Goal: Find specific page/section: Find specific page/section

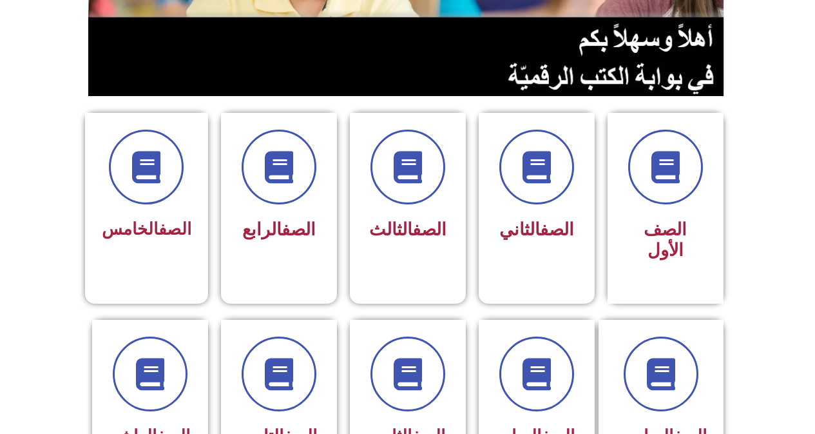
scroll to position [357, 0]
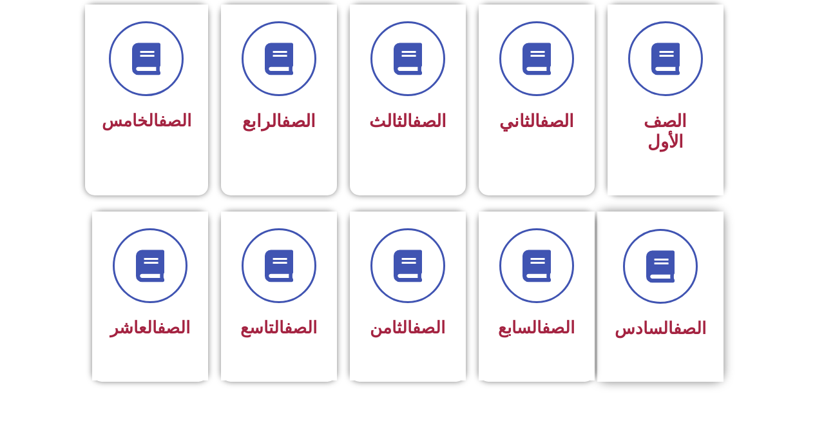
click at [662, 318] on span "الصف السادس" at bounding box center [661, 327] width 92 height 19
click at [648, 318] on span "الصف السادس" at bounding box center [661, 327] width 92 height 19
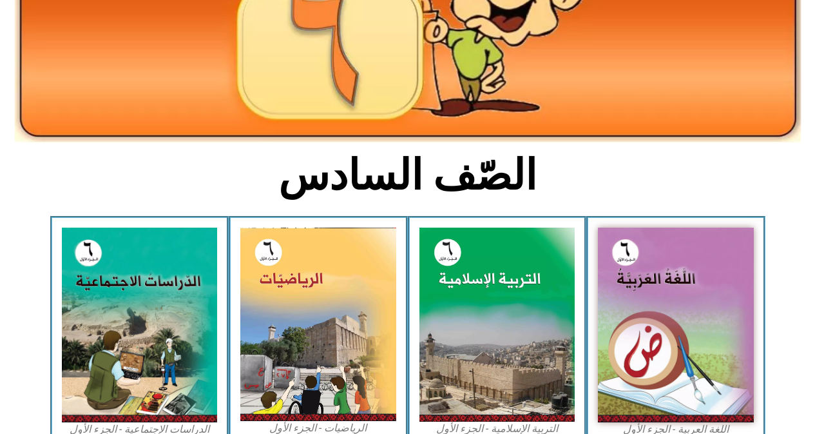
scroll to position [243, 0]
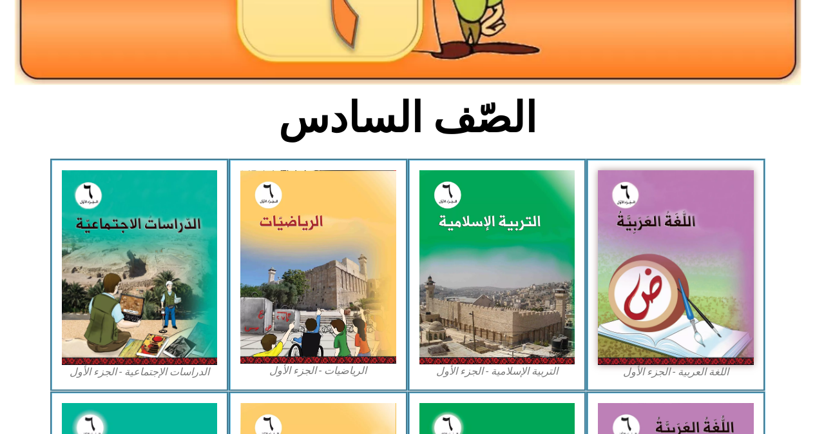
click at [692, 380] on div "اللغة العربية - الجزء الأول​" at bounding box center [675, 275] width 179 height 232
click at [692, 379] on figcaption "اللغة العربية - الجزء الأول​" at bounding box center [676, 372] width 156 height 14
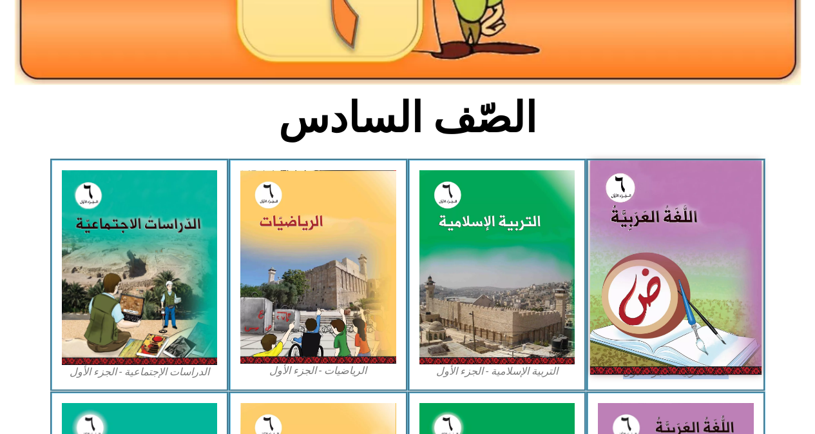
click at [714, 224] on img at bounding box center [675, 267] width 171 height 214
click at [714, 225] on img at bounding box center [675, 267] width 171 height 214
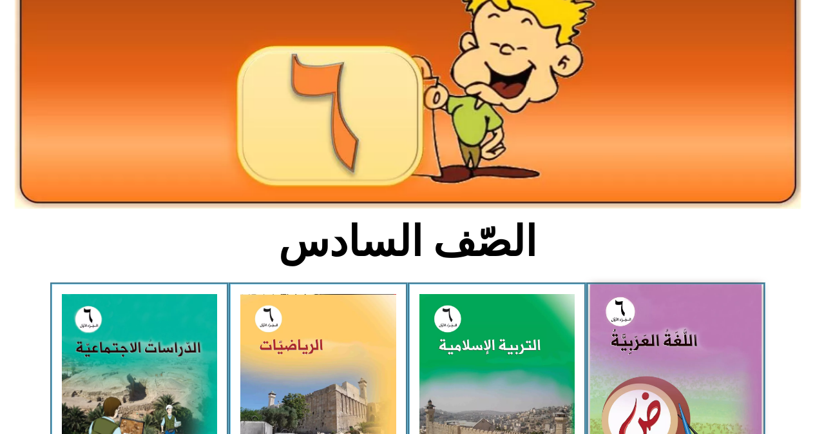
scroll to position [129, 0]
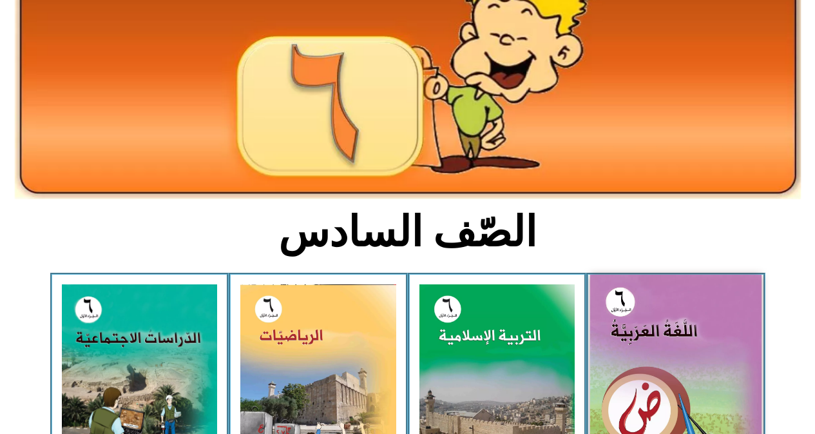
click at [619, 367] on img at bounding box center [675, 382] width 171 height 214
click at [635, 338] on img at bounding box center [675, 382] width 171 height 214
click at [625, 309] on img at bounding box center [675, 382] width 171 height 214
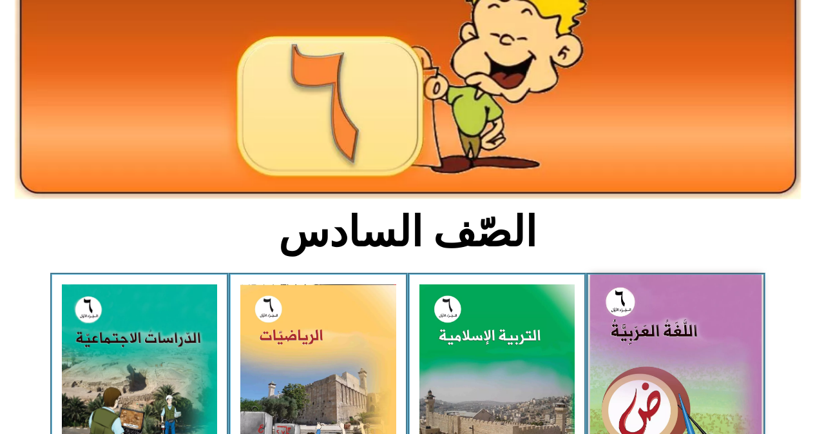
click at [625, 309] on img at bounding box center [675, 382] width 171 height 214
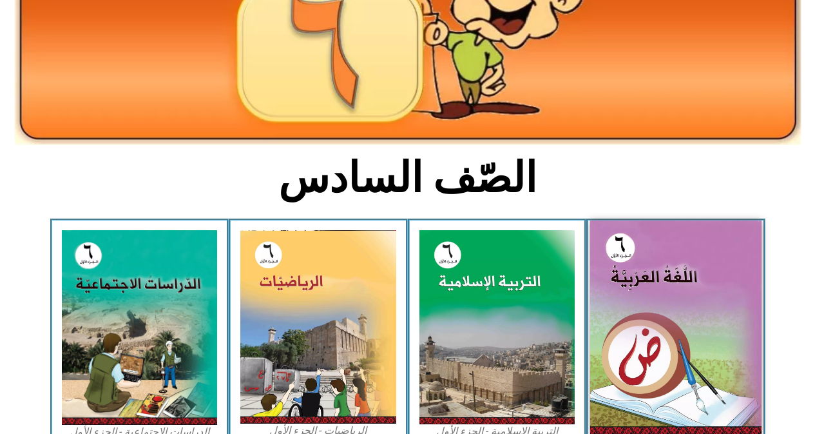
scroll to position [258, 0]
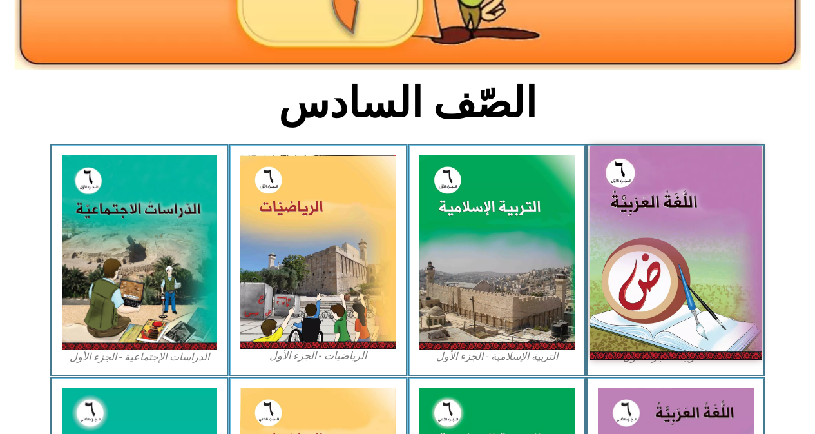
click at [717, 276] on img at bounding box center [675, 253] width 171 height 214
click at [720, 275] on img at bounding box center [675, 253] width 171 height 214
click at [688, 243] on img at bounding box center [675, 253] width 171 height 214
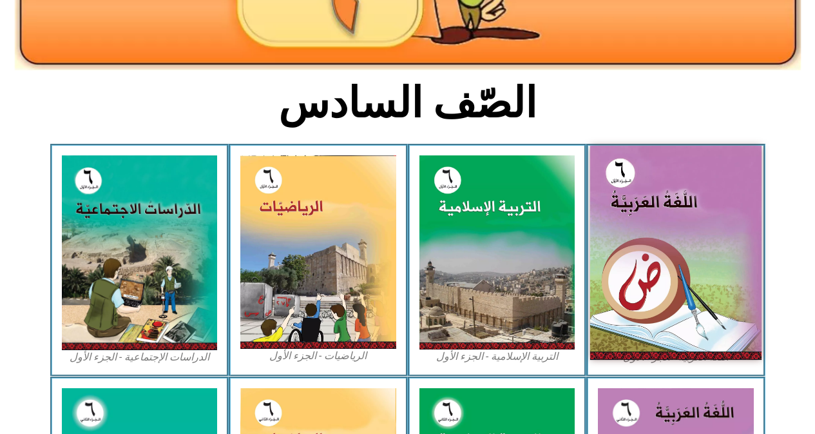
click at [688, 243] on img at bounding box center [675, 253] width 171 height 214
click at [687, 244] on img at bounding box center [675, 253] width 171 height 214
click at [686, 243] on img at bounding box center [675, 253] width 171 height 214
click at [673, 251] on img at bounding box center [675, 253] width 171 height 214
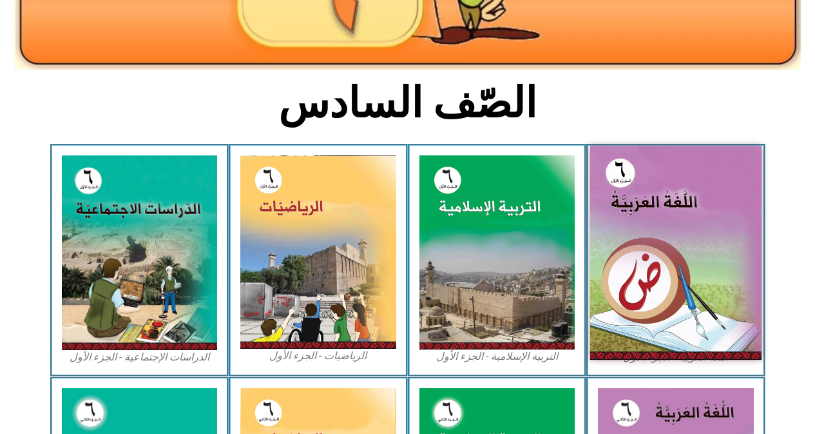
drag, startPoint x: 673, startPoint y: 251, endPoint x: 677, endPoint y: 231, distance: 20.3
click at [675, 240] on img at bounding box center [675, 253] width 171 height 214
click at [677, 228] on img at bounding box center [675, 253] width 171 height 214
click at [679, 250] on img at bounding box center [675, 253] width 171 height 214
click at [668, 264] on img at bounding box center [675, 253] width 171 height 214
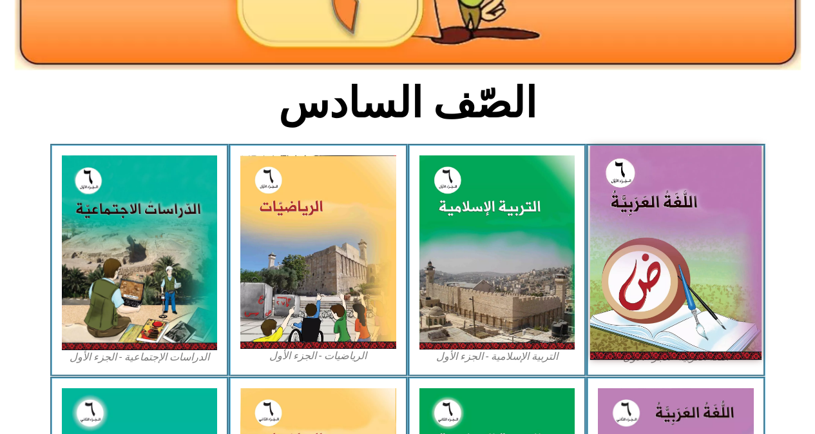
click at [657, 270] on img at bounding box center [675, 253] width 171 height 214
click at [657, 272] on img at bounding box center [675, 253] width 171 height 214
click at [651, 287] on img at bounding box center [675, 253] width 171 height 214
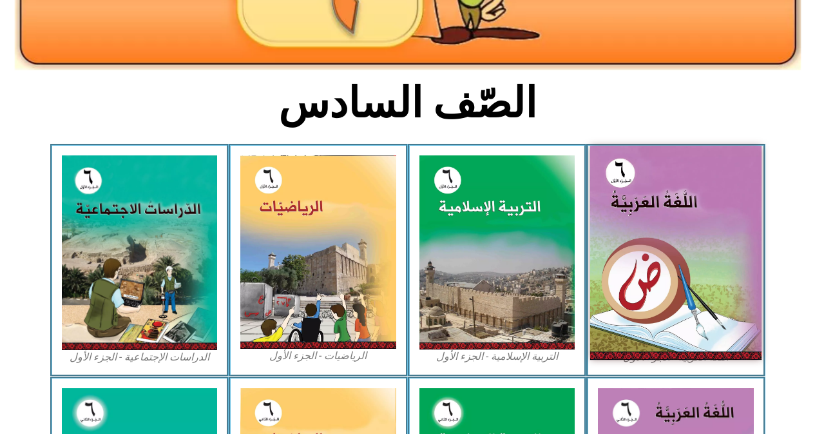
click at [651, 287] on img at bounding box center [675, 253] width 171 height 214
drag, startPoint x: 651, startPoint y: 287, endPoint x: 651, endPoint y: 294, distance: 7.1
click at [651, 290] on img at bounding box center [675, 253] width 171 height 214
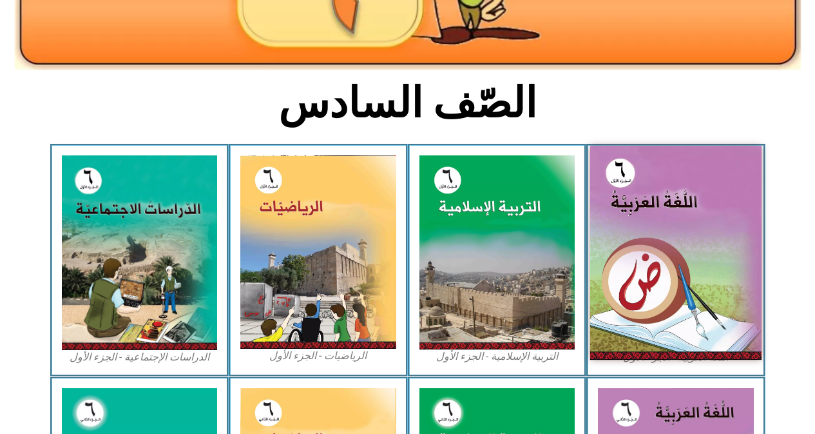
click at [651, 294] on img at bounding box center [675, 253] width 171 height 214
drag, startPoint x: 651, startPoint y: 294, endPoint x: 660, endPoint y: 341, distance: 47.9
click at [657, 334] on img at bounding box center [675, 253] width 171 height 214
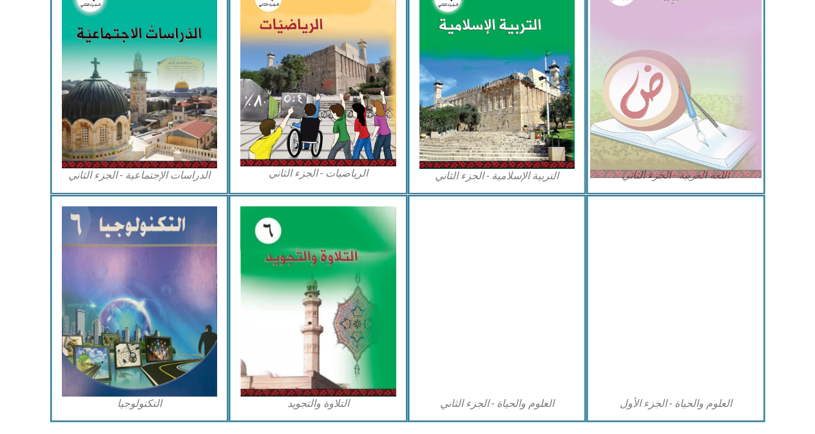
scroll to position [522, 0]
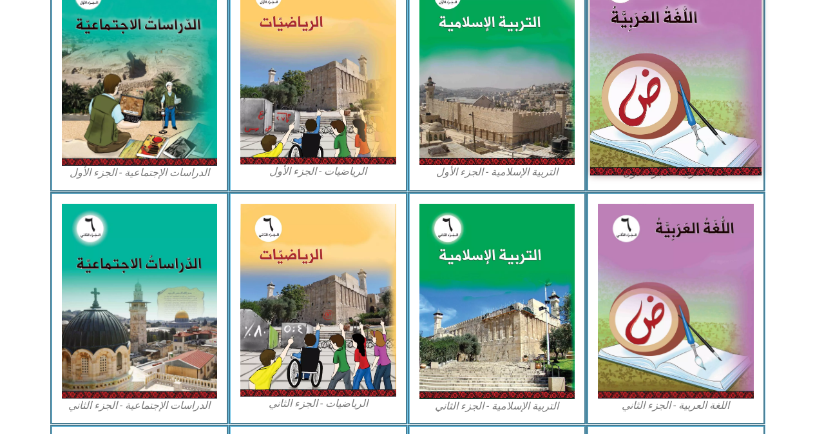
scroll to position [329, 0]
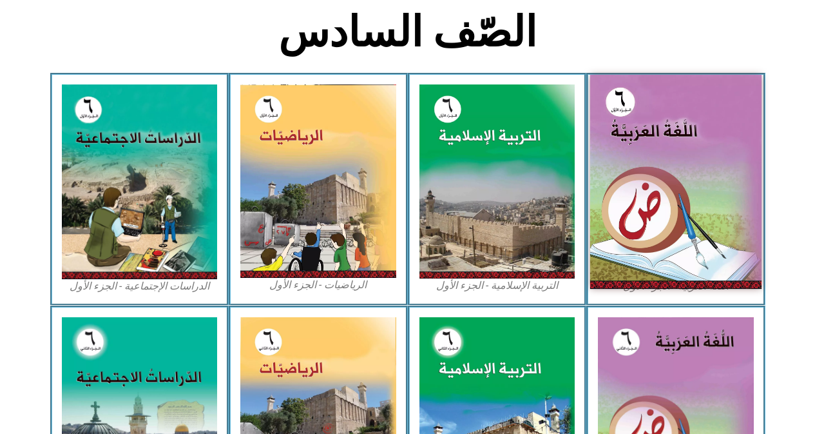
drag, startPoint x: 664, startPoint y: 194, endPoint x: 670, endPoint y: 186, distance: 10.1
click at [664, 192] on img at bounding box center [675, 182] width 171 height 214
click at [670, 186] on img at bounding box center [675, 182] width 171 height 214
drag, startPoint x: 666, startPoint y: 184, endPoint x: 680, endPoint y: 166, distance: 23.3
click at [664, 188] on img at bounding box center [675, 182] width 171 height 214
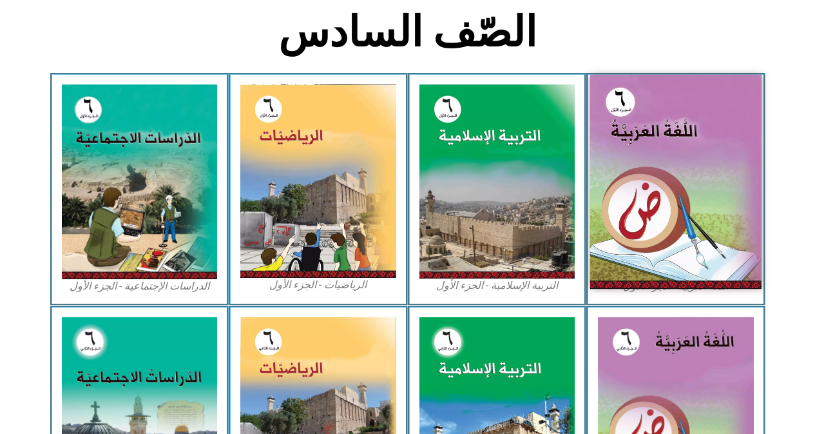
click at [680, 166] on img at bounding box center [675, 182] width 171 height 214
